Goal: Task Accomplishment & Management: Manage account settings

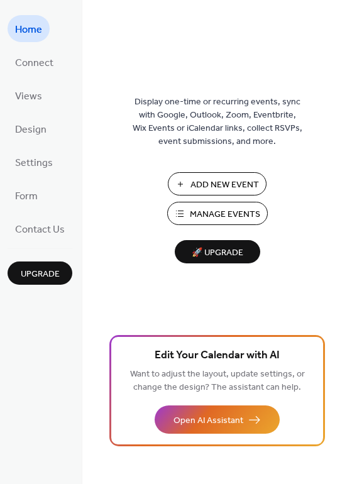
click at [231, 208] on span "Manage Events" at bounding box center [225, 214] width 70 height 13
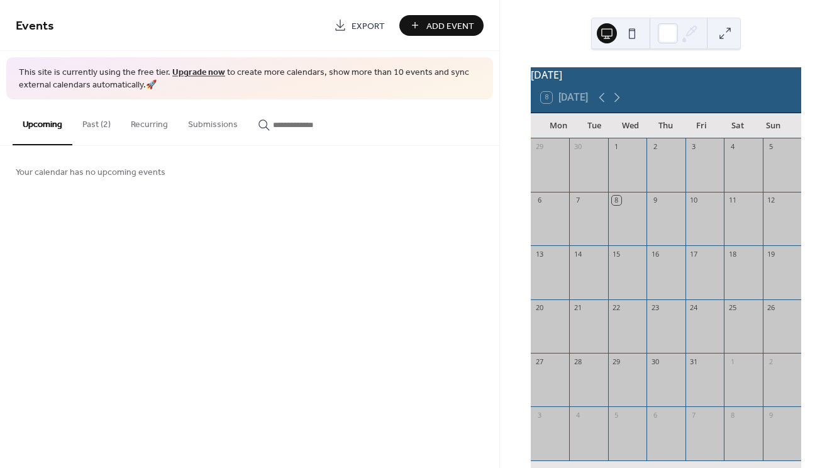
click at [99, 126] on button "Past (2)" at bounding box center [96, 121] width 48 height 45
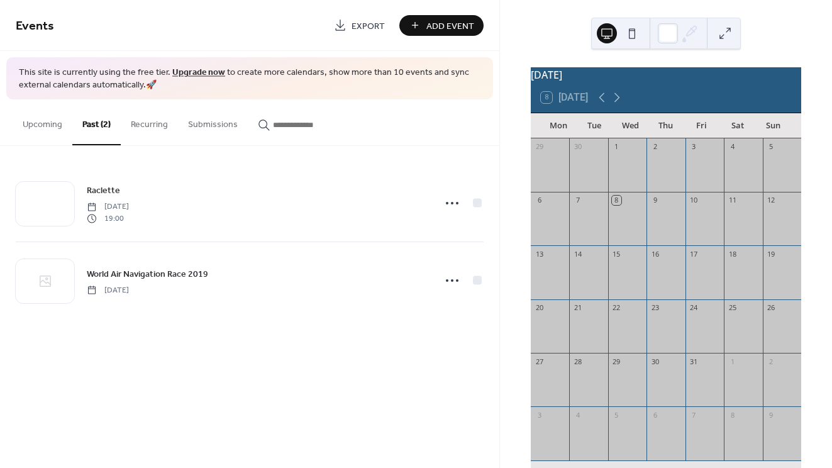
click at [143, 132] on button "Recurring" at bounding box center [149, 121] width 57 height 45
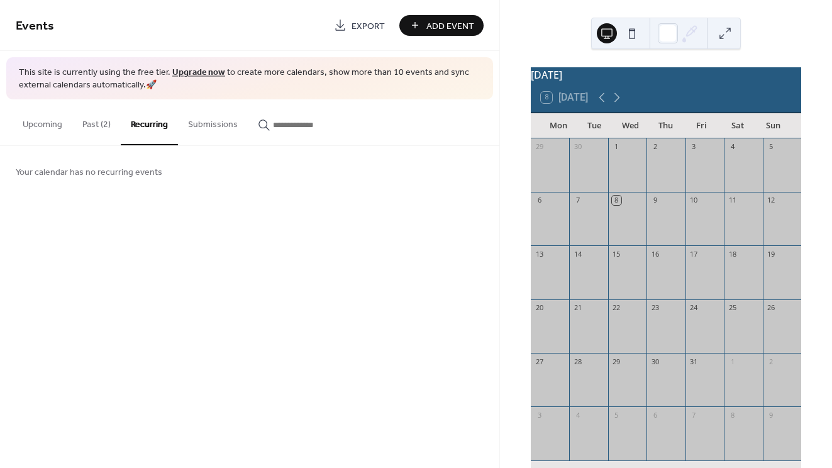
click at [191, 124] on button "Submissions" at bounding box center [213, 121] width 70 height 45
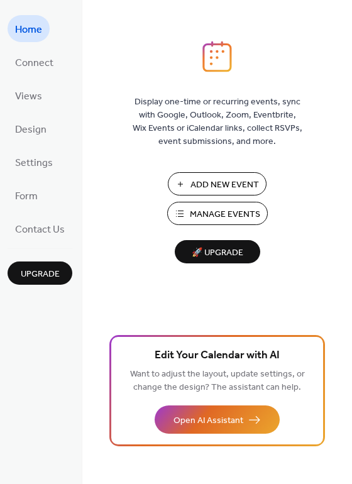
click at [244, 213] on span "Manage Events" at bounding box center [225, 214] width 70 height 13
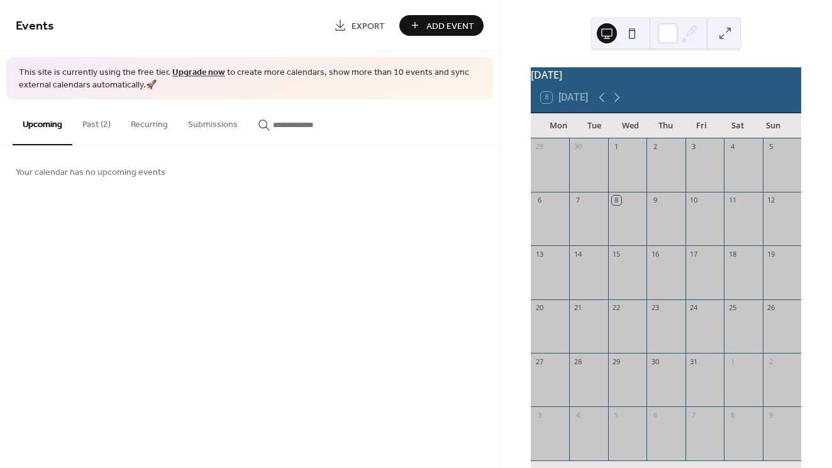
click at [723, 34] on button at bounding box center [725, 33] width 20 height 20
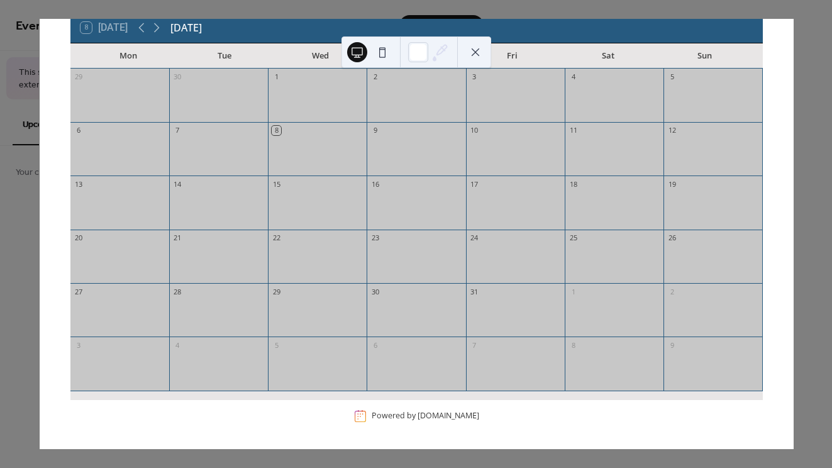
scroll to position [73, 0]
click at [421, 158] on div at bounding box center [416, 156] width 99 height 32
click at [161, 31] on icon at bounding box center [156, 28] width 15 height 15
click at [479, 50] on button at bounding box center [475, 52] width 20 height 20
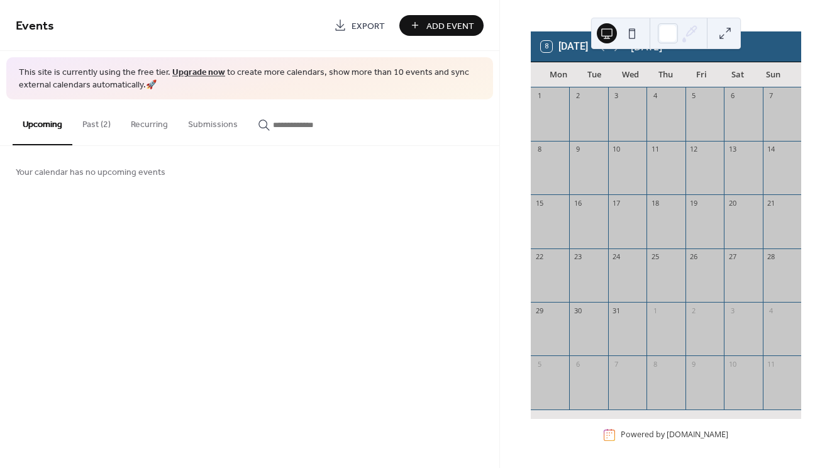
scroll to position [35, 0]
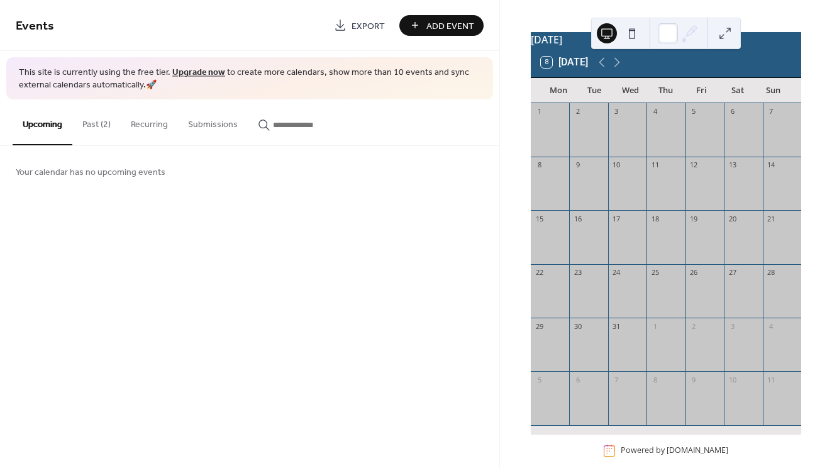
click at [99, 129] on button "Past (2)" at bounding box center [96, 121] width 48 height 45
